Goal: Task Accomplishment & Management: Manage account settings

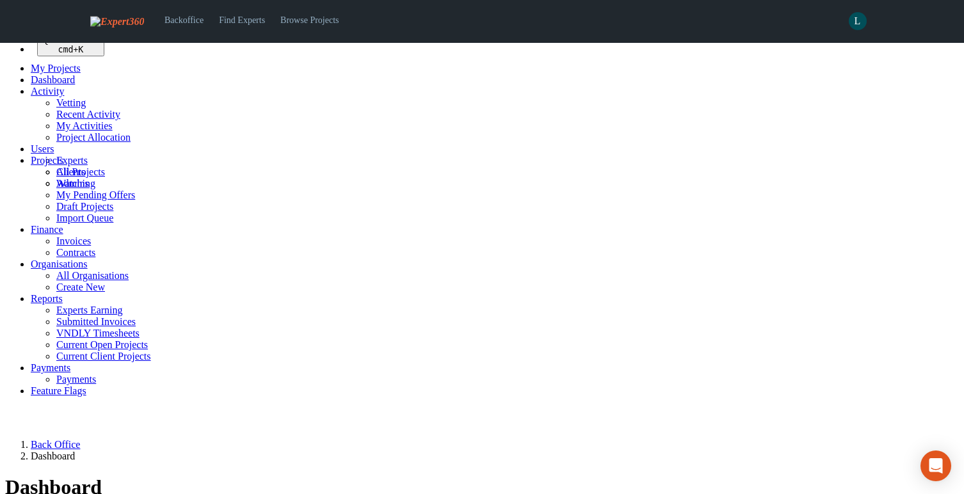
click at [59, 258] on link "Contracts" at bounding box center [75, 252] width 39 height 11
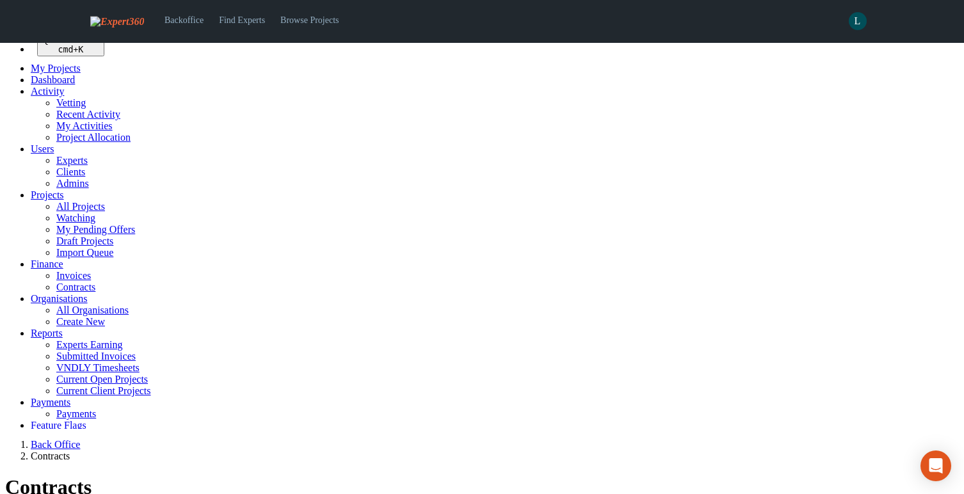
select select "******"
select select
